Goal: Task Accomplishment & Management: Manage account settings

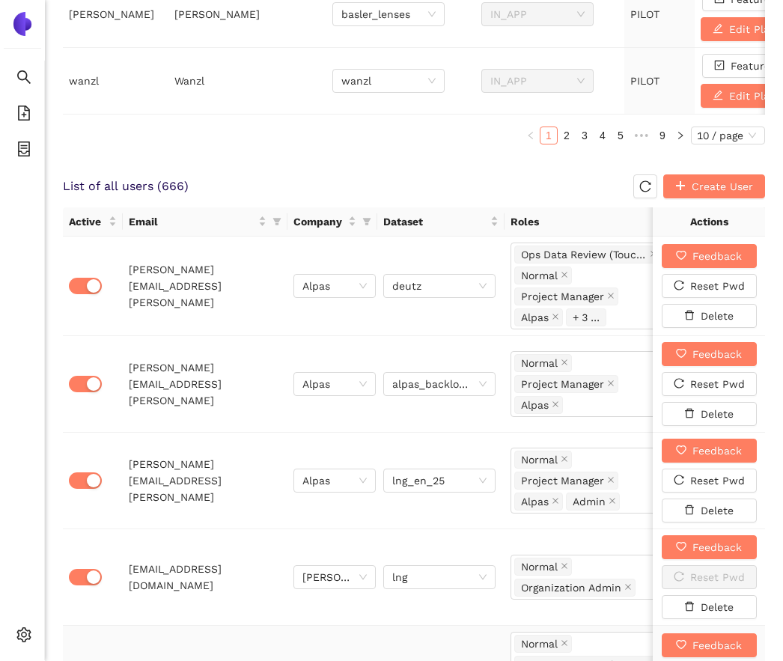
scroll to position [726, 0]
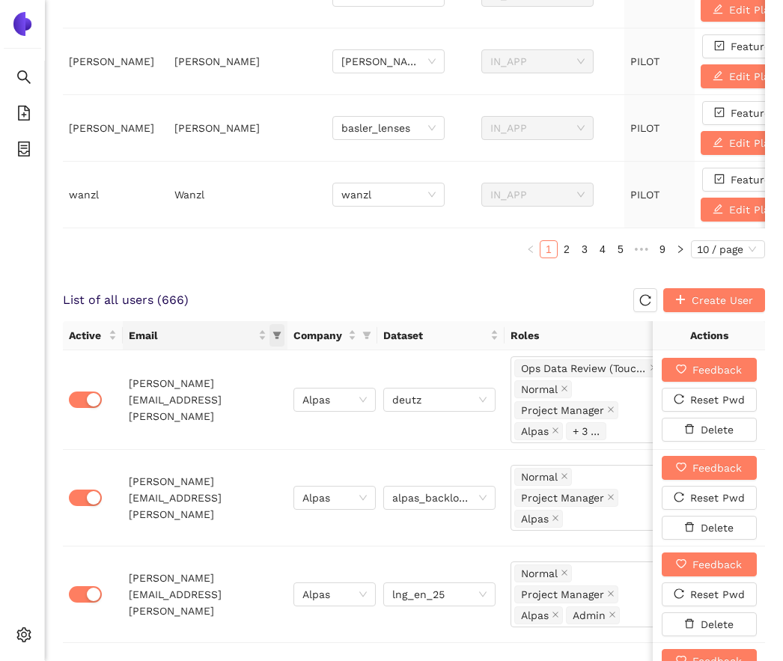
click at [278, 334] on icon "filter" at bounding box center [277, 335] width 8 height 7
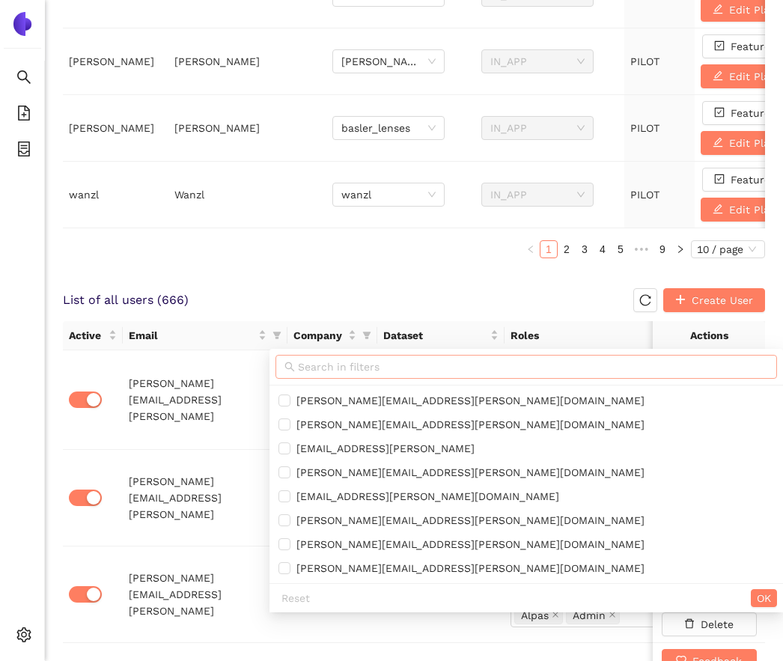
click at [291, 365] on icon "search" at bounding box center [290, 367] width 10 height 10
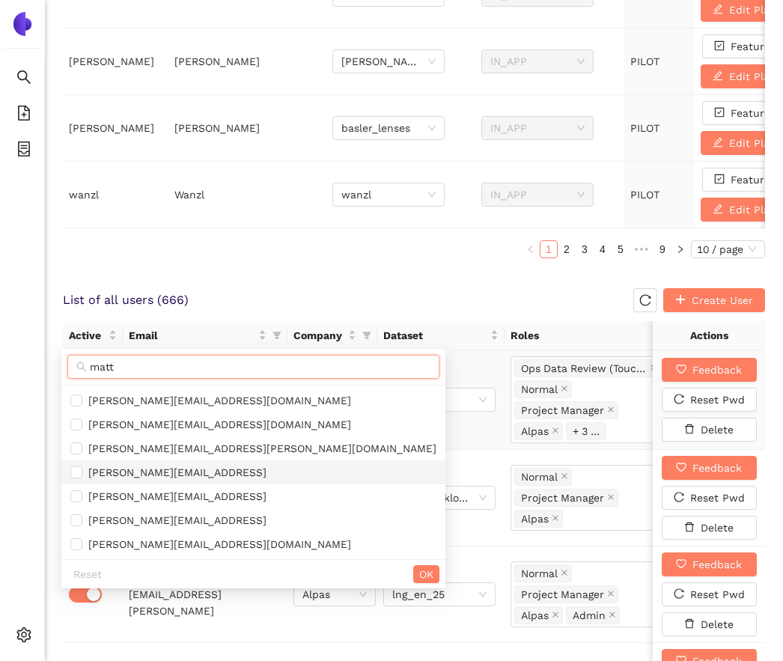
type input "matt"
click at [229, 462] on li "[PERSON_NAME][EMAIL_ADDRESS]" at bounding box center [253, 472] width 384 height 24
checkbox input "true"
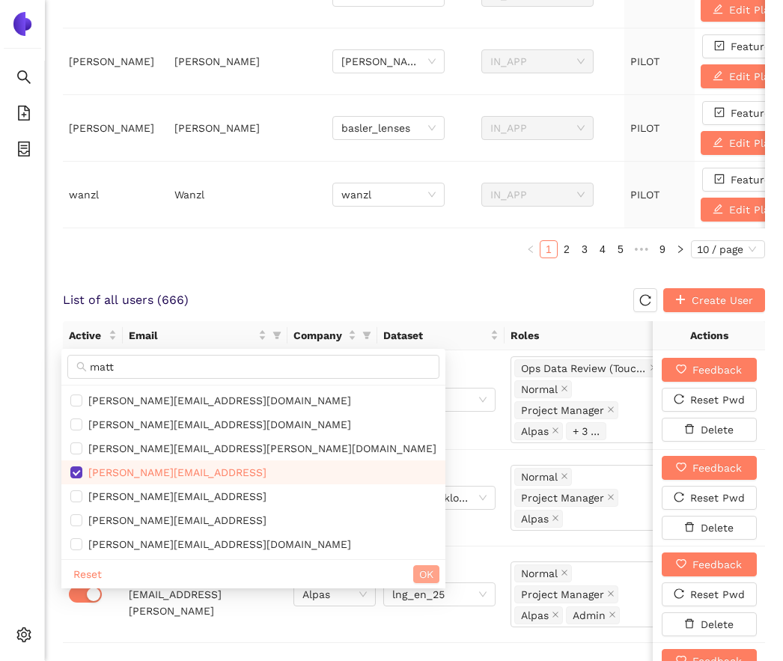
click at [419, 571] on span "OK" at bounding box center [426, 574] width 14 height 16
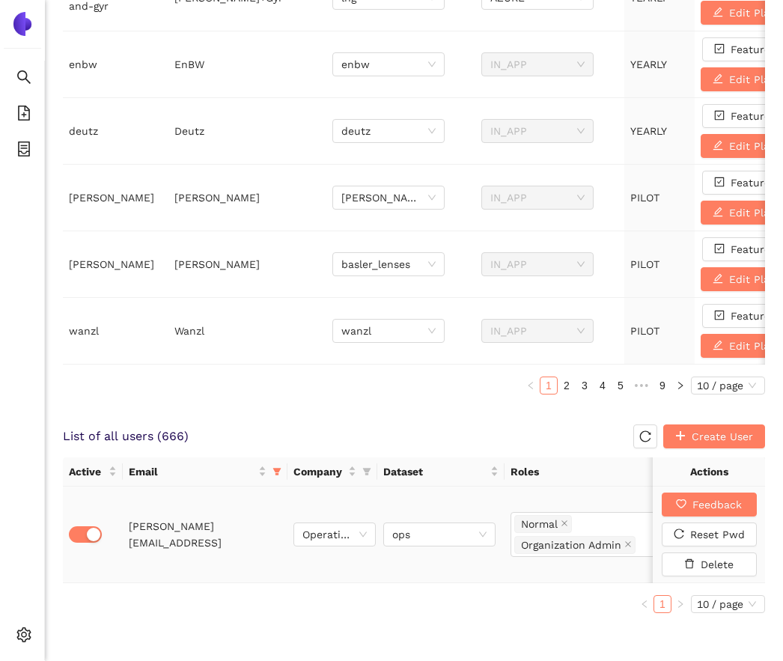
scroll to position [588, 0]
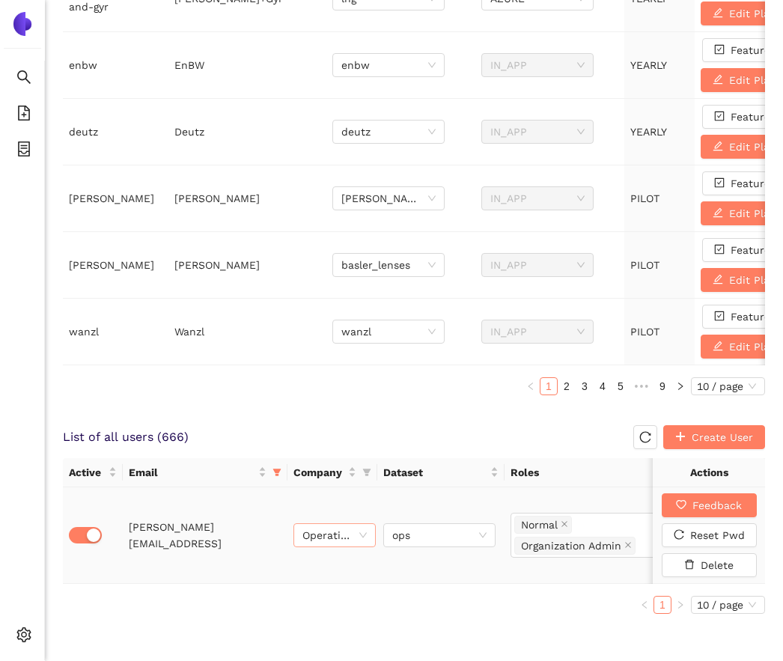
click at [333, 538] on span "Operational Orga" at bounding box center [334, 535] width 64 height 22
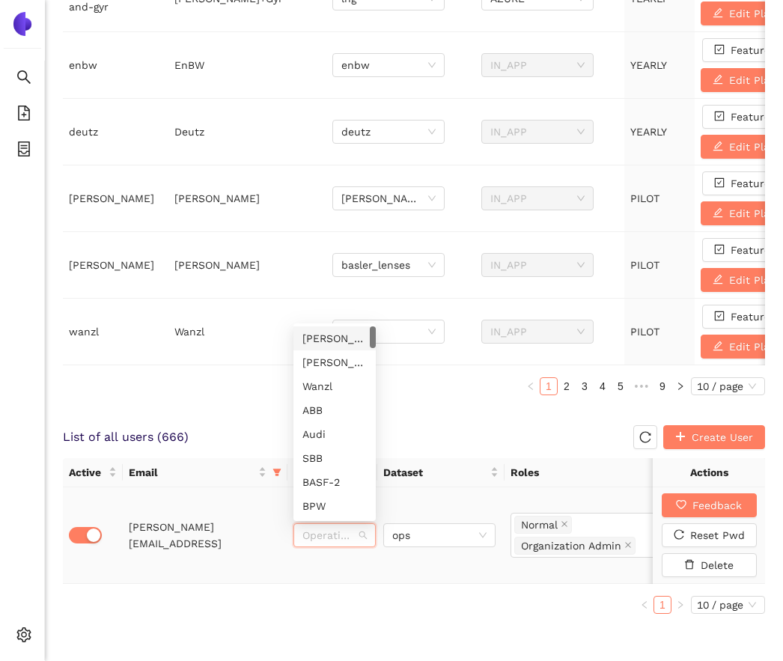
type input "l"
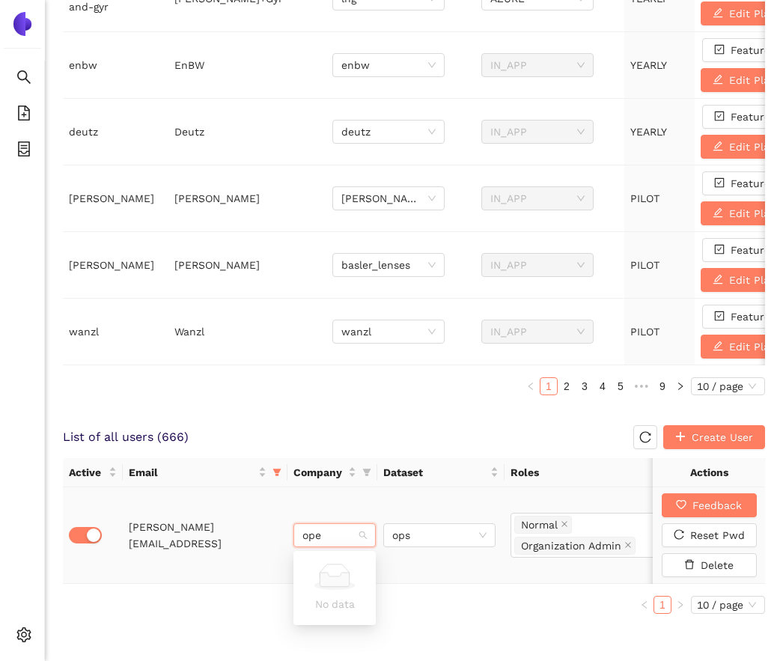
type input "op"
click at [343, 571] on div "Operational Orga" at bounding box center [334, 566] width 64 height 16
click at [415, 531] on span "ops" at bounding box center [439, 535] width 94 height 22
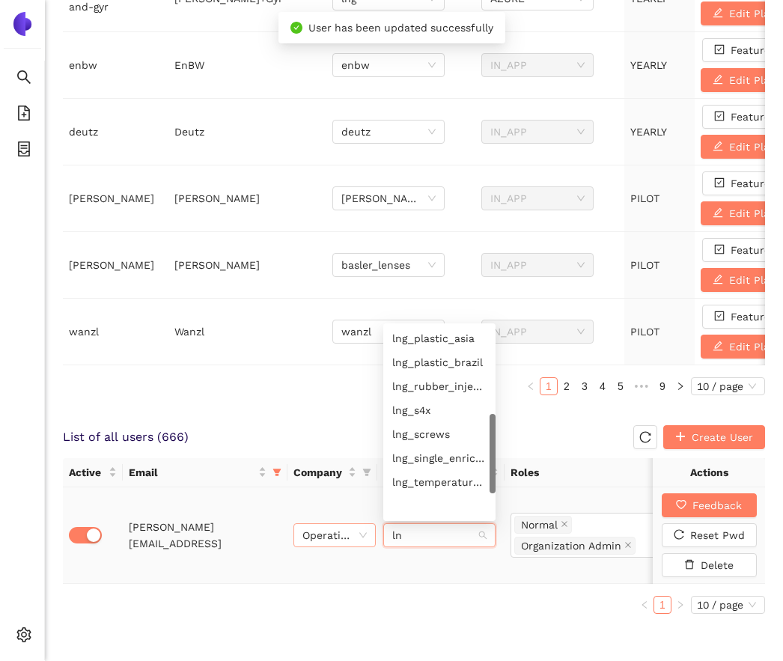
scroll to position [240, 0]
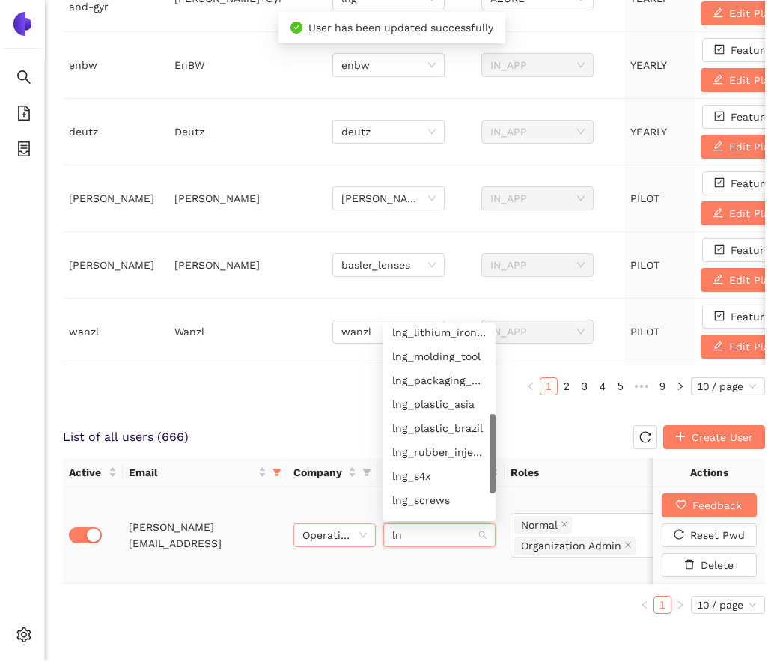
type input "lng"
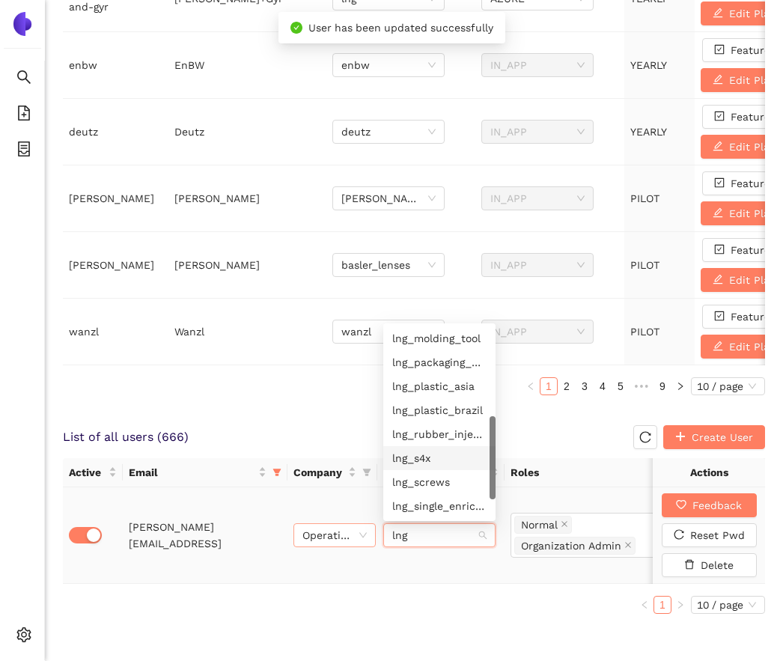
scroll to position [0, 0]
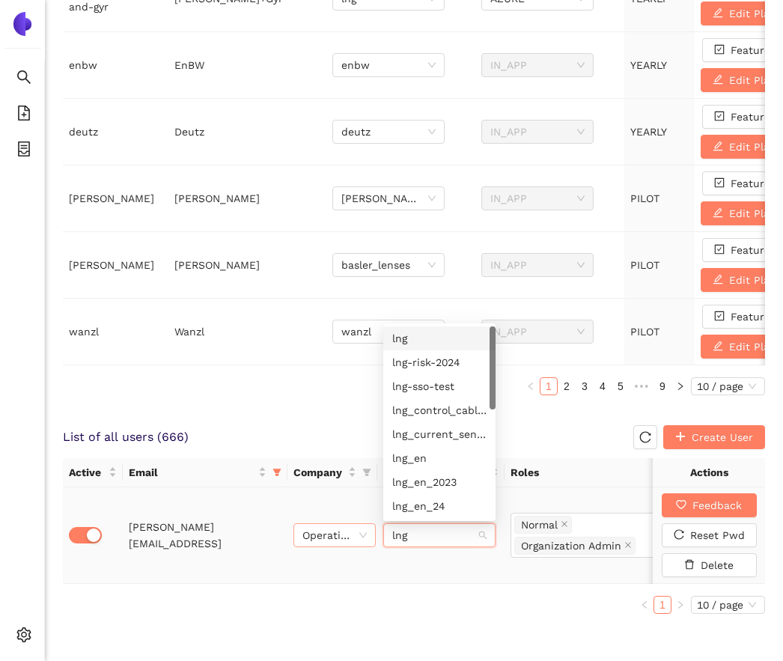
click at [405, 335] on div "lng" at bounding box center [439, 338] width 94 height 16
